Goal: Check status

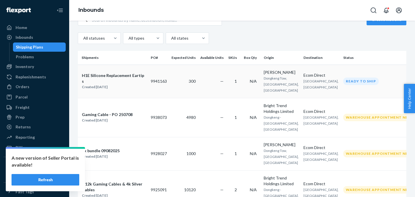
scroll to position [59, 0]
click at [25, 37] on div "Inbounds" at bounding box center [25, 38] width 18 height 6
click at [60, 177] on button "Refresh" at bounding box center [46, 180] width 68 height 12
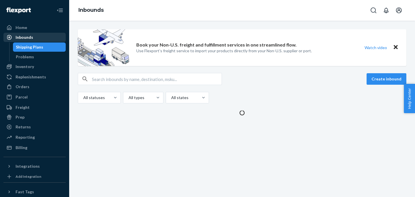
click at [27, 41] on div "Inbounds" at bounding box center [34, 37] width 61 height 8
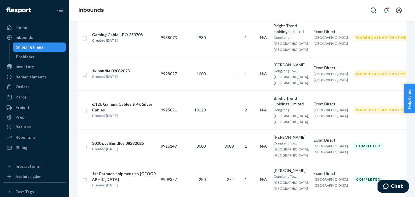
scroll to position [140, 0]
click at [101, 113] on div "6.12k Gaming Cables & 4k Silver Cables" at bounding box center [124, 107] width 64 height 12
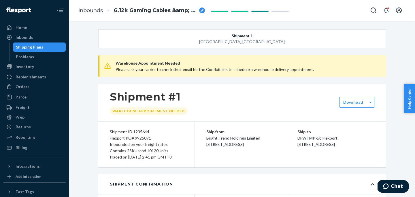
click at [201, 8] on div "breadcrumbs" at bounding box center [202, 10] width 6 height 6
click at [200, 10] on div "breadcrumbs" at bounding box center [202, 10] width 6 height 6
